Goal: Task Accomplishment & Management: Use online tool/utility

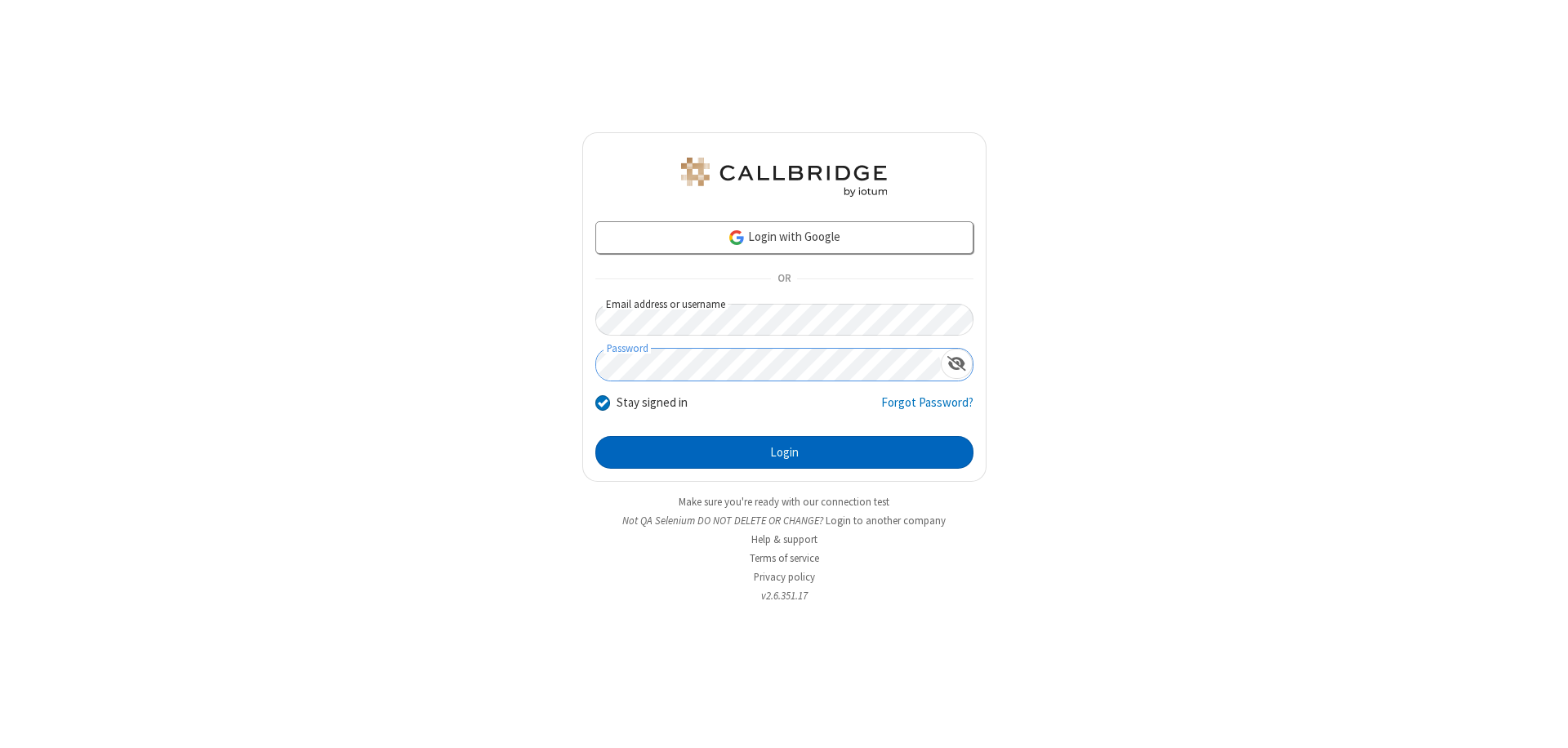
click at [784, 453] on button "Login" at bounding box center [784, 452] width 378 height 32
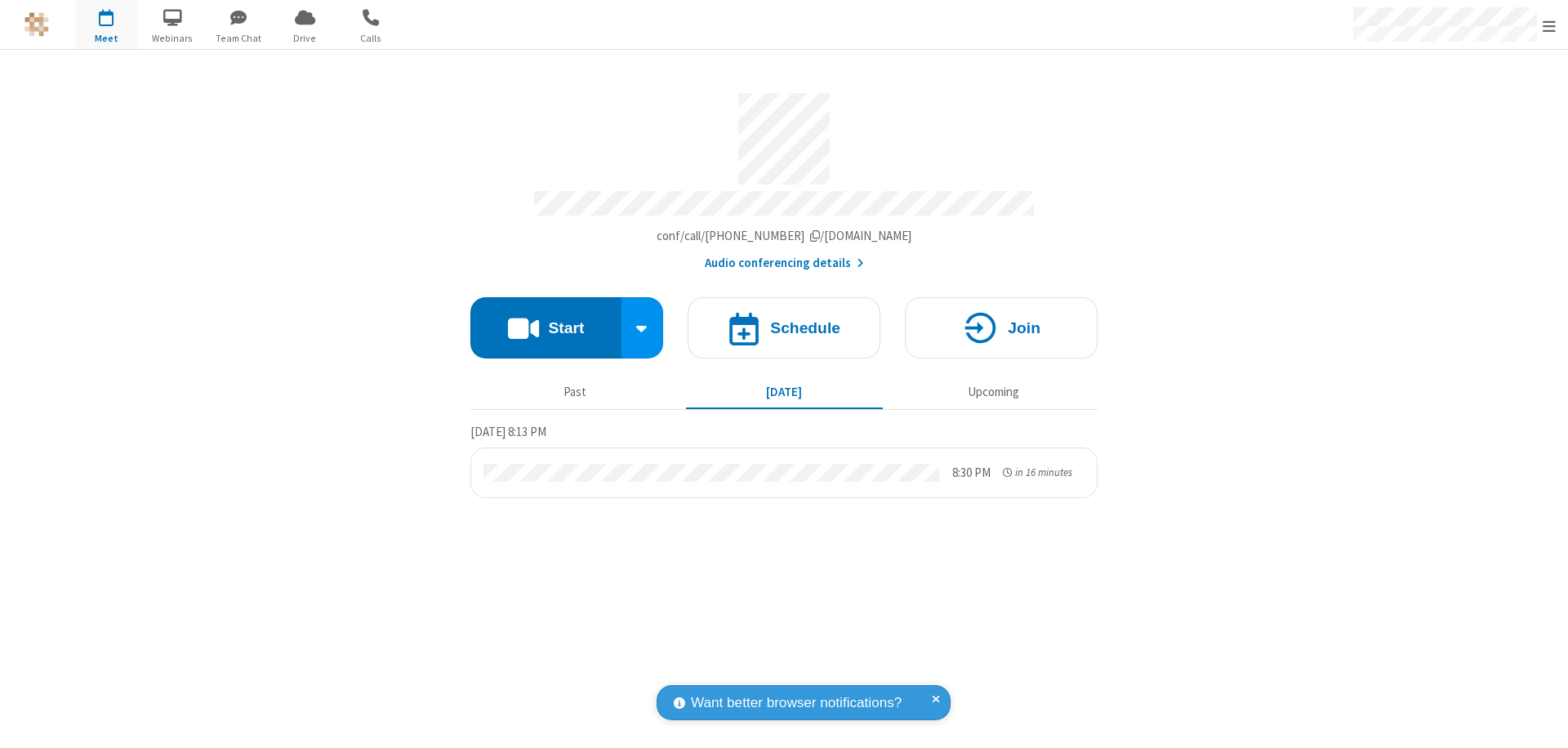
click at [1549, 25] on span "Open menu" at bounding box center [1549, 26] width 13 height 17
click at [305, 38] on span "Drive" at bounding box center [305, 39] width 61 height 15
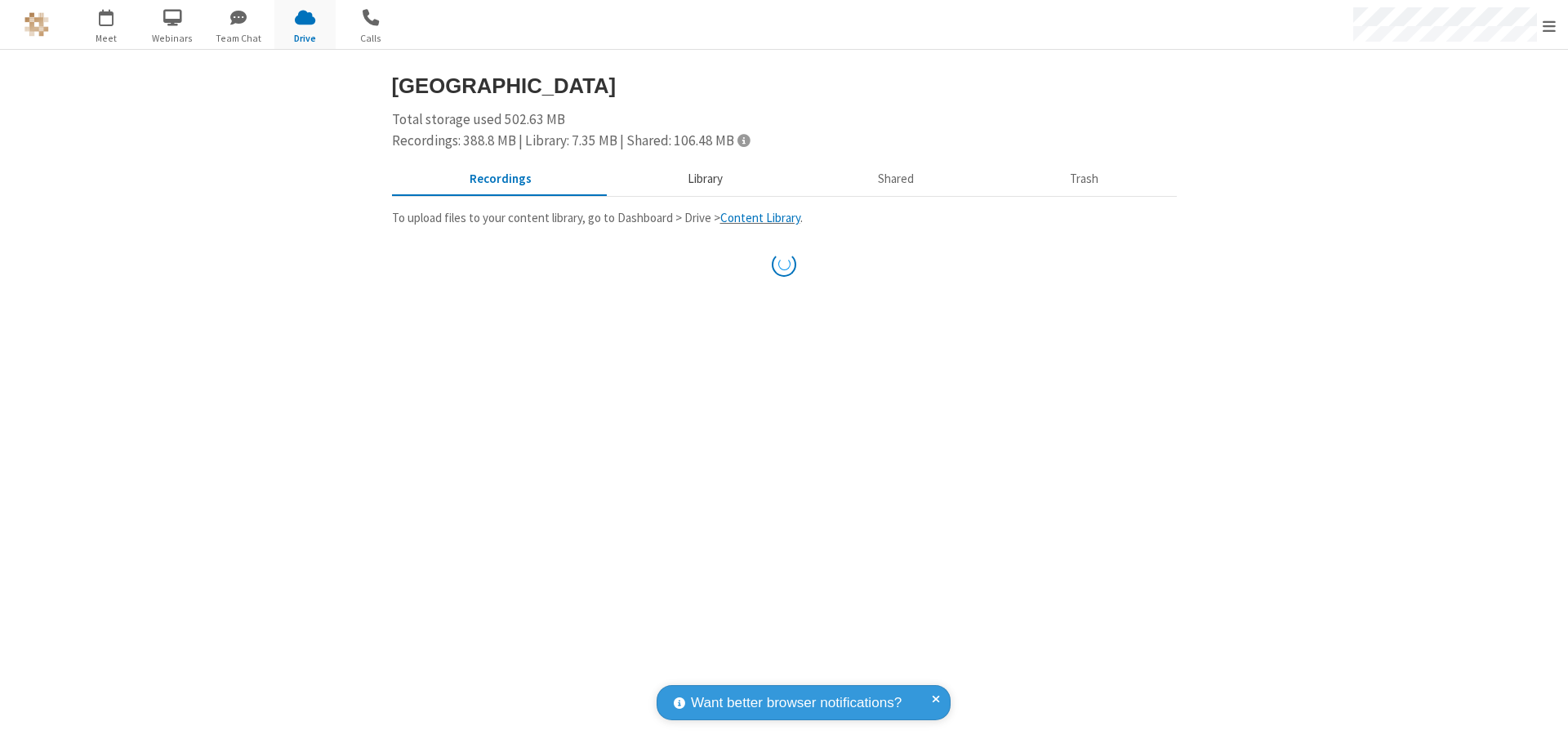
click at [703, 179] on button "Library" at bounding box center [704, 180] width 191 height 31
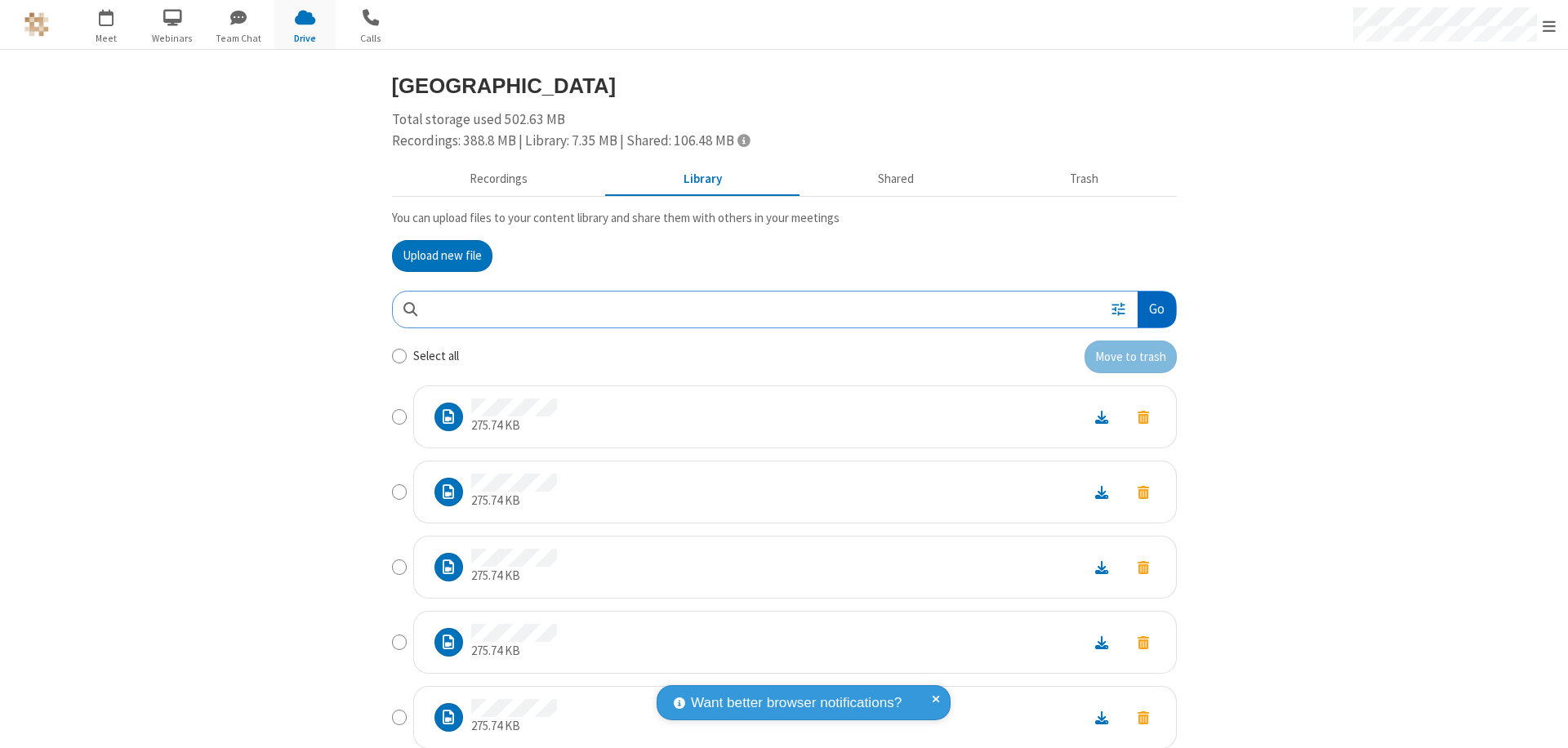
click at [1150, 308] on button "Go" at bounding box center [1156, 310] width 38 height 37
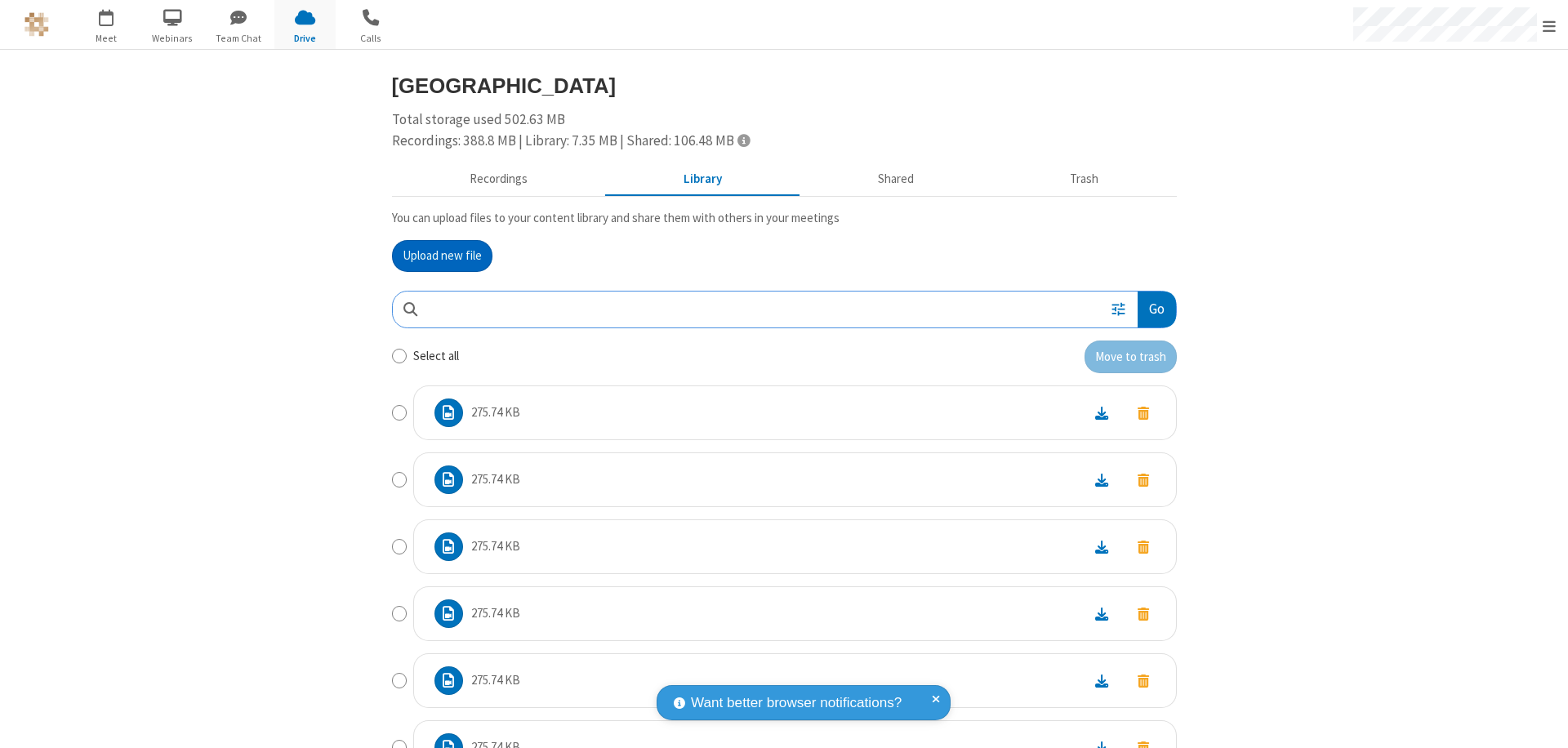
click at [435, 256] on button "Upload new file" at bounding box center [442, 256] width 101 height 32
